Goal: Register for event/course

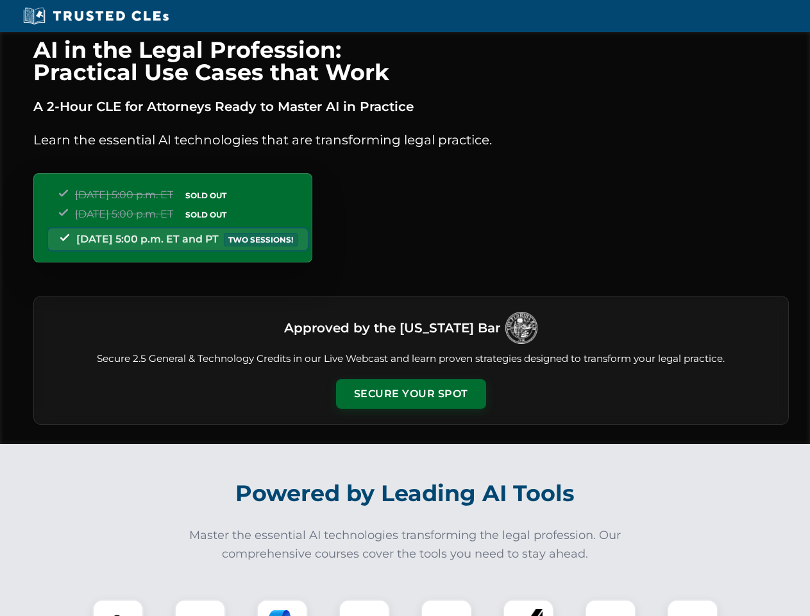
click at [411, 394] on button "Secure Your Spot" at bounding box center [411, 394] width 150 height 30
click at [118, 608] on img at bounding box center [117, 624] width 37 height 37
